Goal: Task Accomplishment & Management: Manage account settings

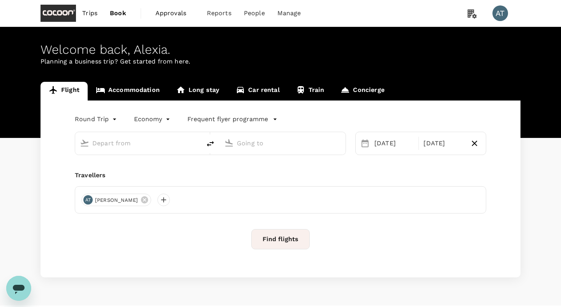
type input "business"
type input "Singapore Changi (SIN)"
type input "London, United Kingdom (any)"
type input "Singapore Changi (SIN)"
type input "London, United Kingdom (any)"
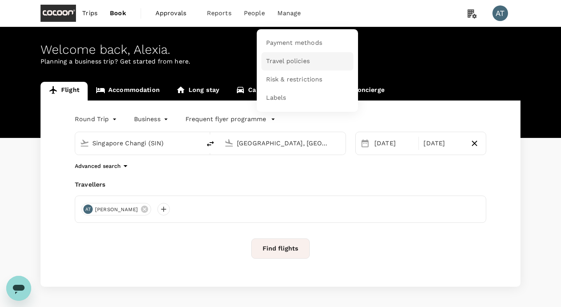
click at [291, 59] on span "Travel policies" at bounding box center [288, 61] width 44 height 9
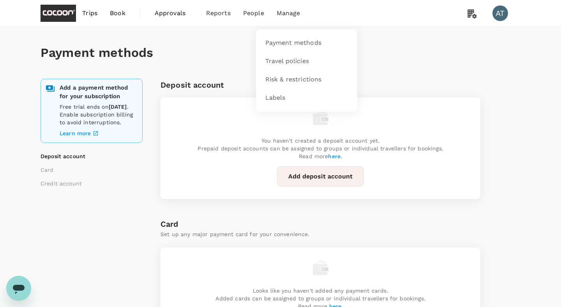
click at [279, 18] on li "Manage" at bounding box center [288, 13] width 36 height 26
click at [283, 79] on span "Risk & restrictions" at bounding box center [293, 79] width 56 height 9
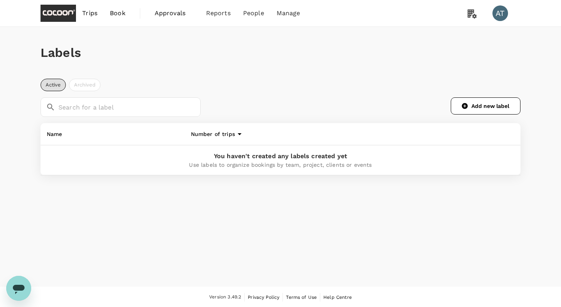
scroll to position [0, 0]
click at [173, 14] on span "Approvals" at bounding box center [174, 12] width 39 height 9
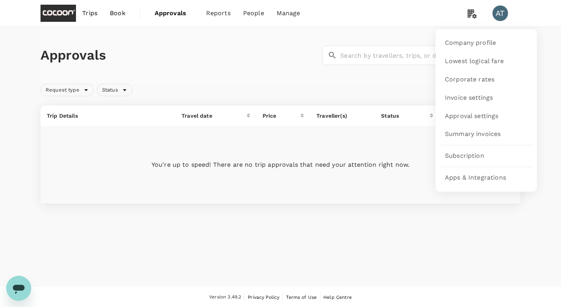
click at [467, 13] on icon at bounding box center [472, 13] width 16 height 16
click at [491, 78] on span "Corporate rates" at bounding box center [469, 79] width 49 height 9
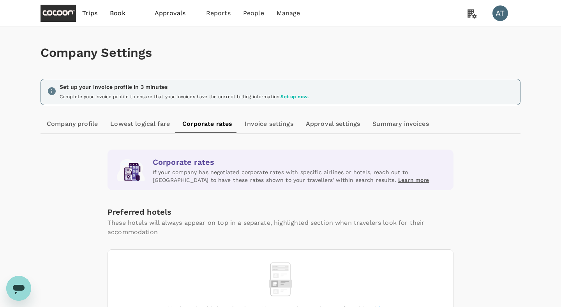
scroll to position [53, 0]
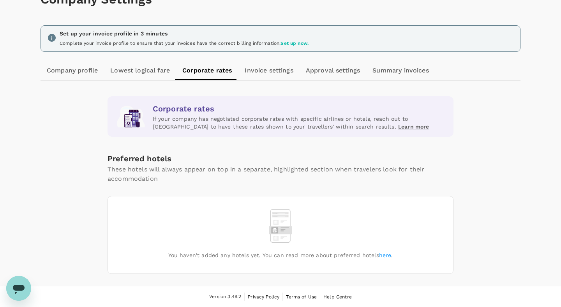
click at [265, 72] on link "Invoice settings" at bounding box center [268, 70] width 61 height 19
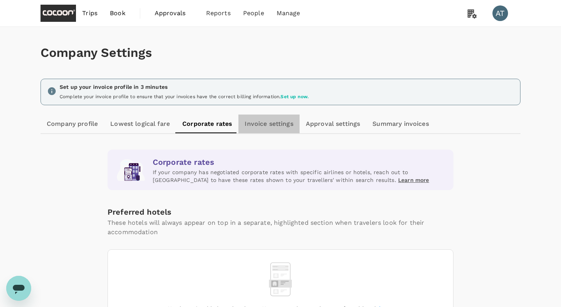
click at [272, 124] on link "Invoice settings" at bounding box center [268, 124] width 61 height 19
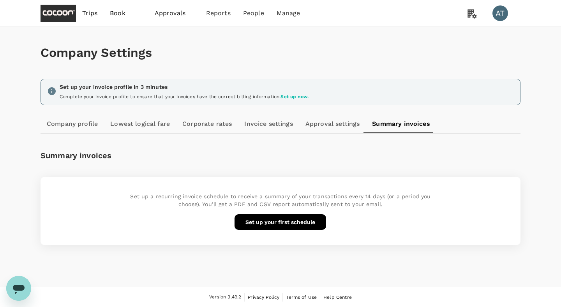
scroll to position [0, 0]
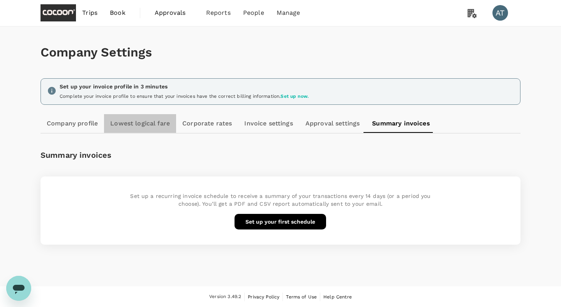
click at [154, 120] on link "Lowest logical fare" at bounding box center [140, 123] width 72 height 19
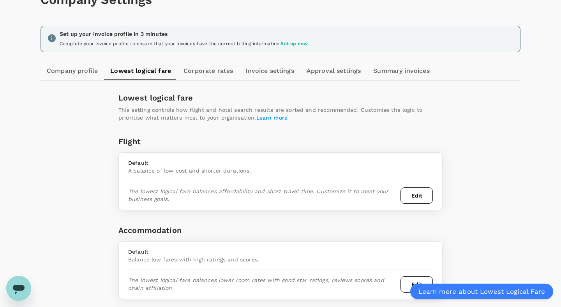
scroll to position [78, 0]
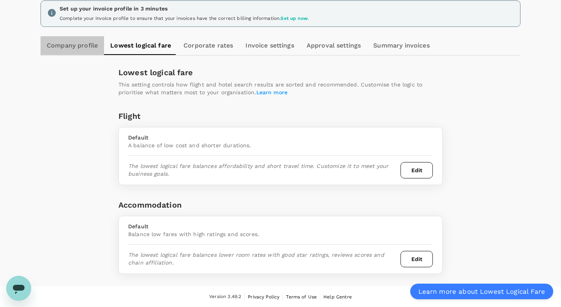
click at [87, 55] on link "Company profile" at bounding box center [73, 45] width 64 height 19
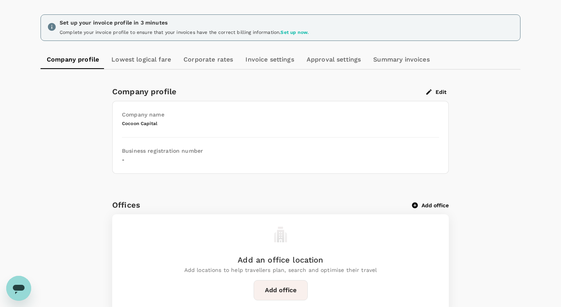
scroll to position [68, 0]
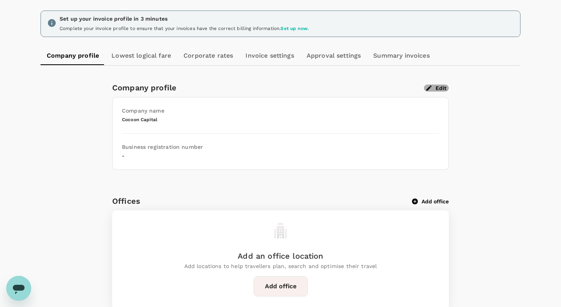
click at [432, 87] on button "Edit" at bounding box center [436, 88] width 25 height 7
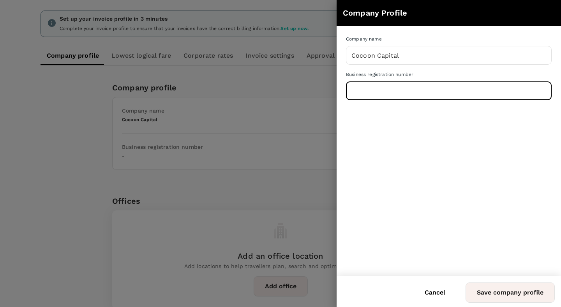
click at [388, 89] on input "text" at bounding box center [449, 90] width 206 height 19
paste input "UEN 201800643D)"
type input "UEN 201800643D"
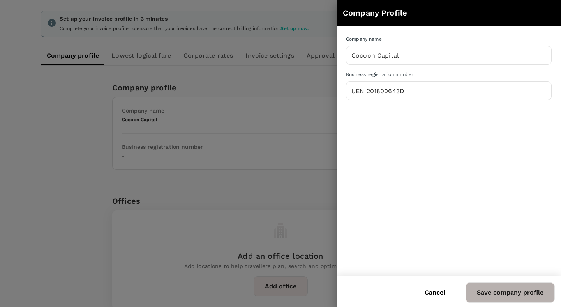
click at [493, 296] on button "Save company profile" at bounding box center [510, 292] width 89 height 20
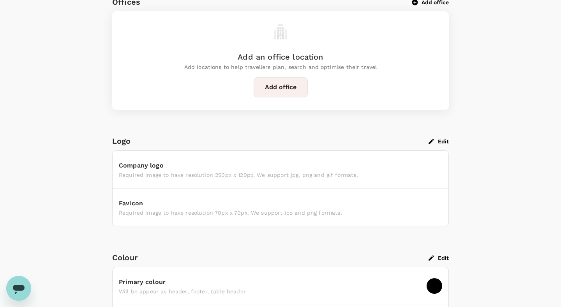
scroll to position [268, 0]
click at [249, 176] on p "Required image to have resolution 250px x 120px. We support jpg, png and gif fo…" at bounding box center [280, 175] width 323 height 8
click at [437, 140] on button "Edit" at bounding box center [439, 141] width 20 height 7
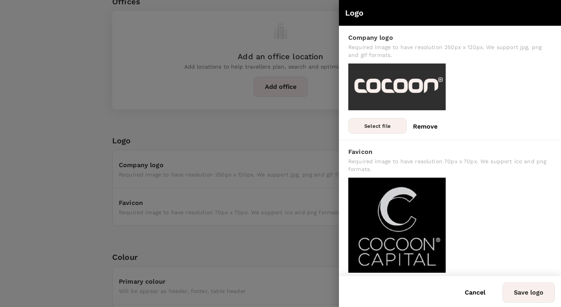
click at [274, 192] on div at bounding box center [280, 153] width 561 height 307
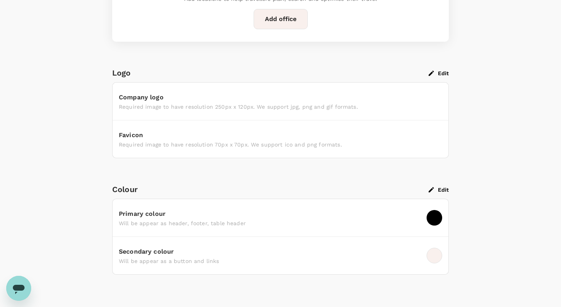
scroll to position [351, 0]
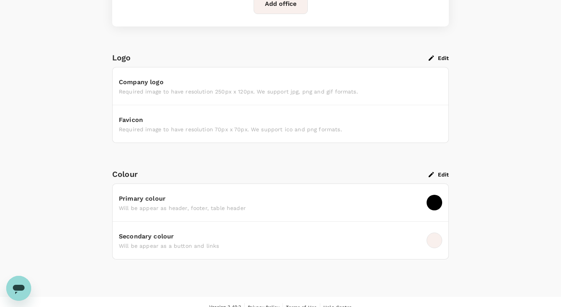
click at [441, 59] on button "Edit" at bounding box center [439, 58] width 20 height 7
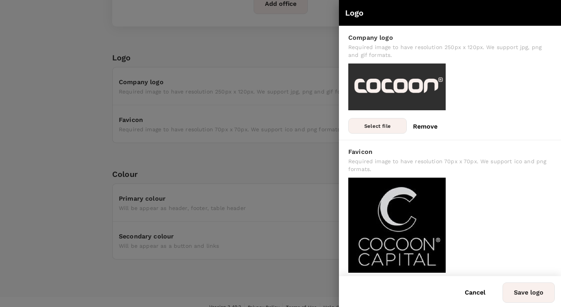
click at [409, 238] on img at bounding box center [396, 225] width 97 height 95
click at [401, 222] on img at bounding box center [396, 225] width 97 height 95
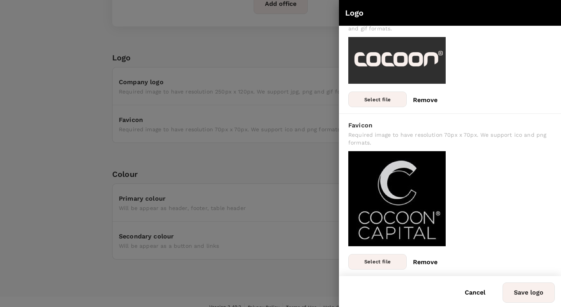
scroll to position [0, 0]
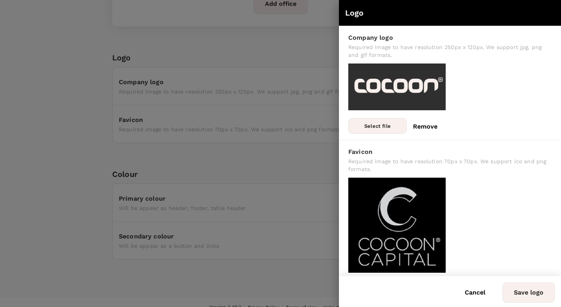
click at [302, 208] on div at bounding box center [280, 153] width 561 height 307
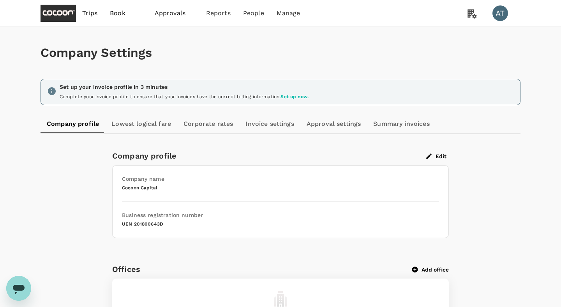
click at [142, 129] on link "Lowest logical fare" at bounding box center [141, 124] width 72 height 19
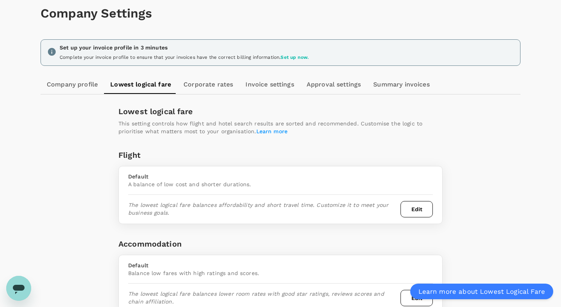
scroll to position [78, 0]
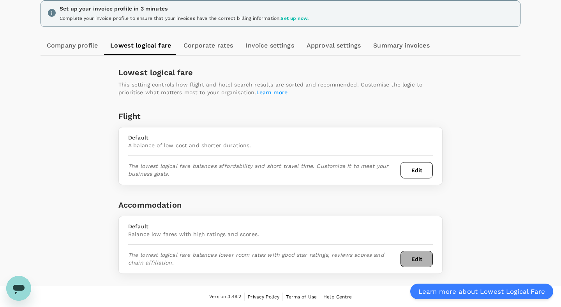
click at [410, 262] on button "Edit" at bounding box center [417, 259] width 32 height 16
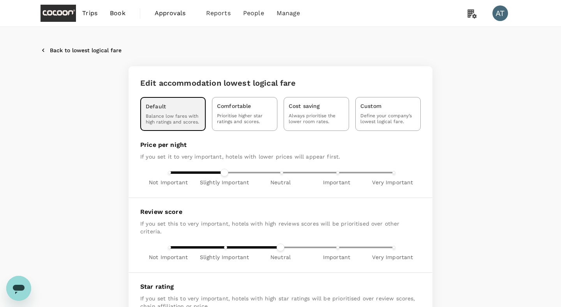
click at [86, 47] on button "Back to lowest logical fare" at bounding box center [81, 50] width 81 height 7
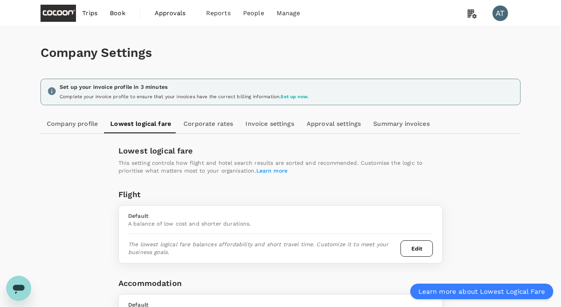
click at [208, 92] on div "Set up your invoice profile in 3 minutes Complete your invoice profile to ensur…" at bounding box center [284, 90] width 457 height 21
click at [205, 113] on div "Company Settings Set up your invoice profile in 3 minutes Complete your invoice…" at bounding box center [280, 189] width 499 height 325
click at [205, 128] on link "Corporate rates" at bounding box center [208, 124] width 62 height 19
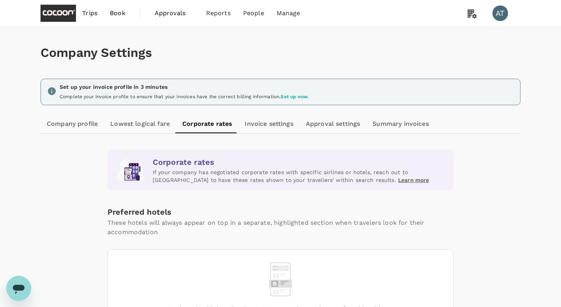
scroll to position [53, 0]
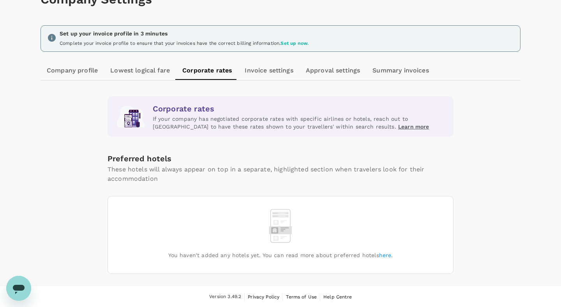
click at [274, 71] on link "Invoice settings" at bounding box center [268, 70] width 61 height 19
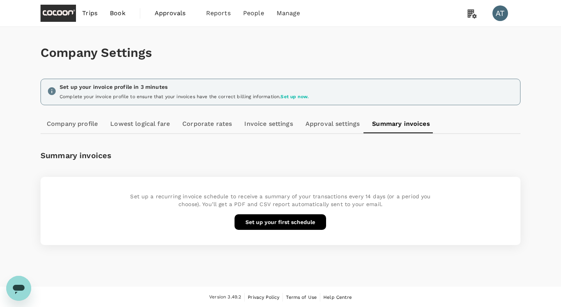
click at [181, 12] on span "Approvals" at bounding box center [174, 13] width 39 height 9
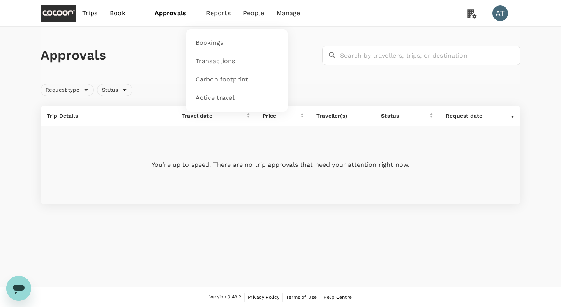
click at [221, 13] on span "Reports" at bounding box center [218, 13] width 25 height 9
click at [217, 43] on span "Bookings" at bounding box center [210, 43] width 28 height 9
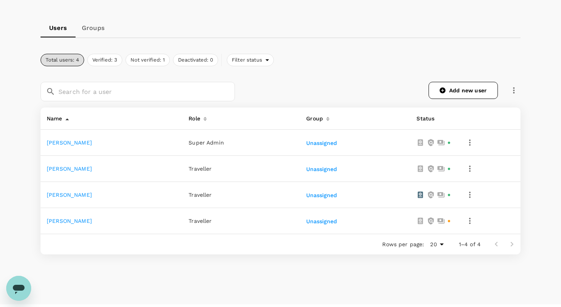
scroll to position [67, 0]
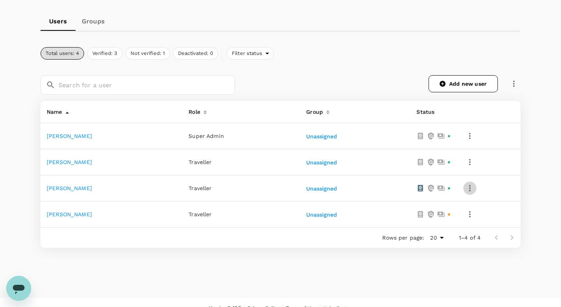
click at [469, 188] on icon "button" at bounding box center [470, 188] width 2 height 6
click at [440, 205] on span "Edit" at bounding box center [430, 209] width 76 height 9
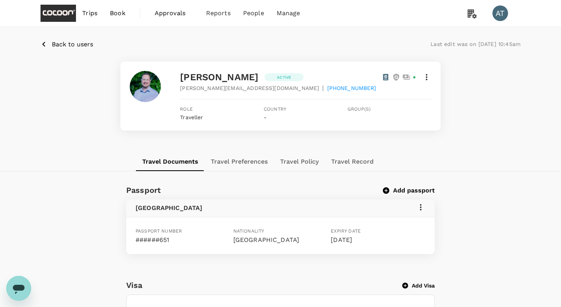
click at [258, 160] on button "Travel Preferences" at bounding box center [239, 161] width 69 height 19
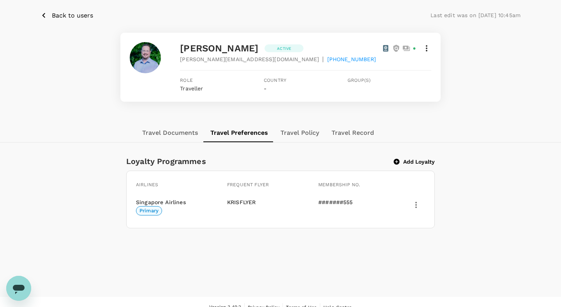
scroll to position [39, 0]
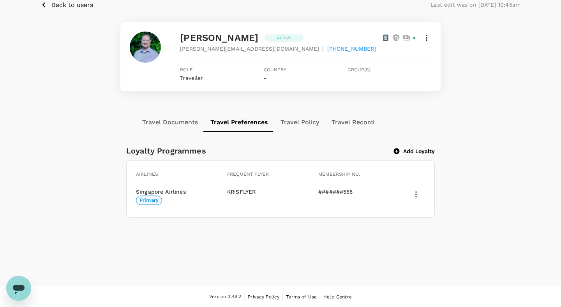
click at [423, 154] on button "Add Loyalty" at bounding box center [414, 151] width 41 height 7
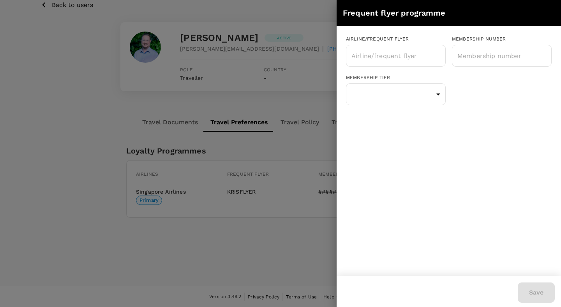
click at [319, 116] on div at bounding box center [280, 153] width 561 height 307
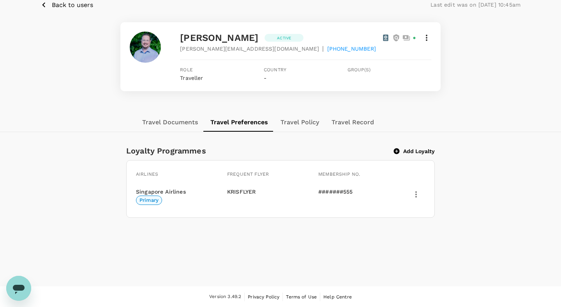
click at [304, 122] on button "Travel Policy" at bounding box center [299, 122] width 51 height 19
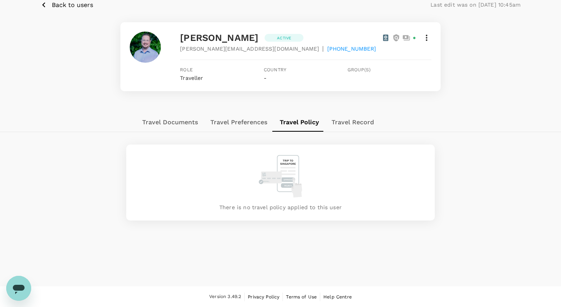
click at [352, 124] on button "Travel Record" at bounding box center [352, 122] width 55 height 19
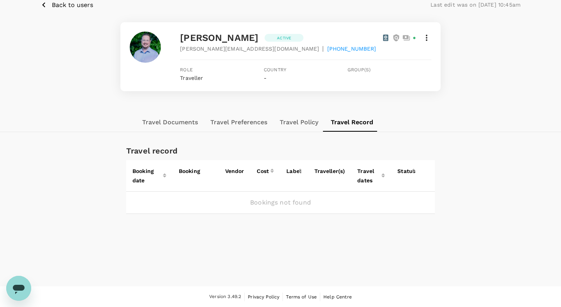
click at [166, 124] on button "Travel Documents" at bounding box center [170, 122] width 68 height 19
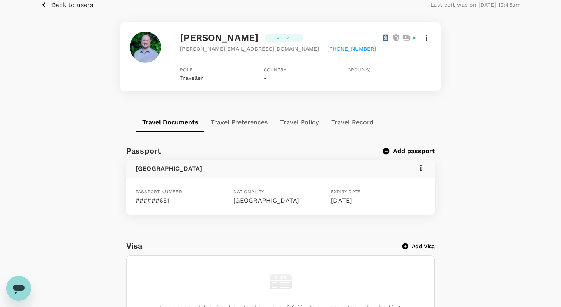
scroll to position [0, 0]
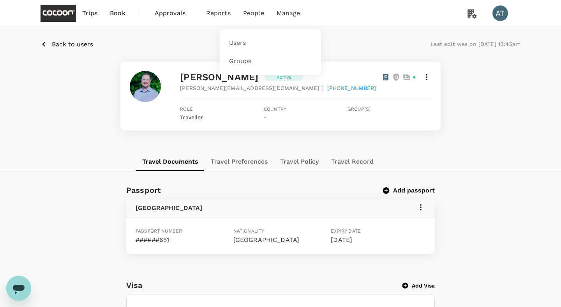
click at [250, 12] on span "People" at bounding box center [253, 13] width 21 height 9
click at [235, 39] on span "Users" at bounding box center [237, 43] width 17 height 9
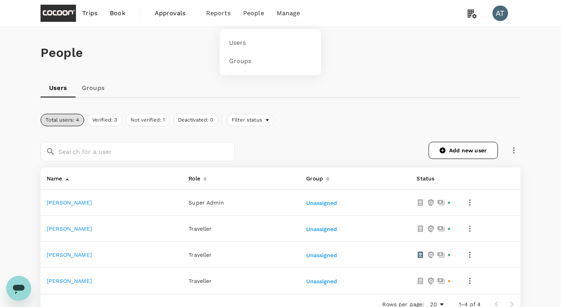
click at [258, 12] on span "People" at bounding box center [253, 13] width 21 height 9
click at [287, 13] on span "Manage" at bounding box center [289, 13] width 24 height 9
click at [288, 65] on span "Travel policies" at bounding box center [287, 61] width 44 height 9
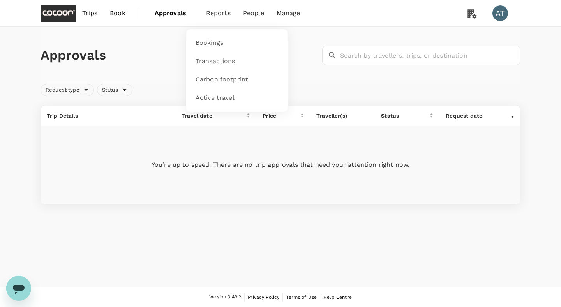
click at [225, 15] on span "Reports" at bounding box center [218, 13] width 25 height 9
click at [266, 14] on li "People" at bounding box center [254, 13] width 34 height 26
click at [259, 14] on span "People" at bounding box center [253, 13] width 21 height 9
click at [297, 16] on span "Manage" at bounding box center [289, 13] width 24 height 9
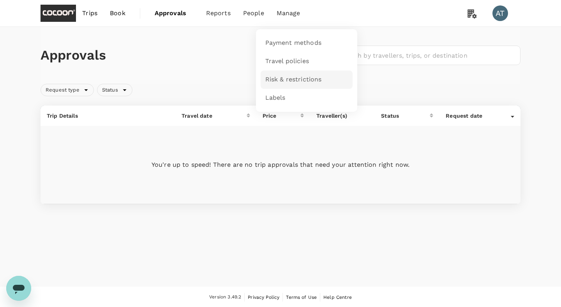
click at [295, 80] on span "Risk & restrictions" at bounding box center [293, 79] width 56 height 9
